Goal: Task Accomplishment & Management: Use online tool/utility

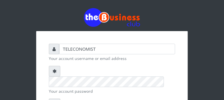
scroll to position [89, 0]
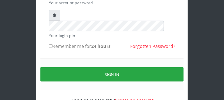
click at [51, 44] on input "Remember me for 24 hours" at bounding box center [51, 46] width 4 height 4
checkbox input "true"
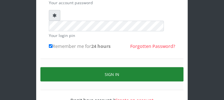
click at [59, 67] on button "Sign in" at bounding box center [111, 74] width 143 height 14
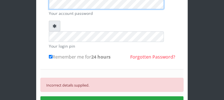
scroll to position [90, 0]
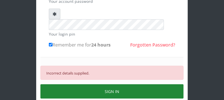
click at [142, 84] on button "SIGN IN" at bounding box center [111, 91] width 143 height 14
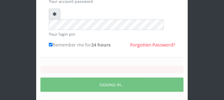
scroll to position [89, 0]
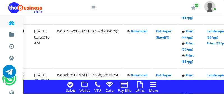
scroll to position [564, 108]
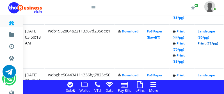
click at [210, 45] on link "Print (72/pg)" at bounding box center [207, 43] width 20 height 4
